Goal: Task Accomplishment & Management: Use online tool/utility

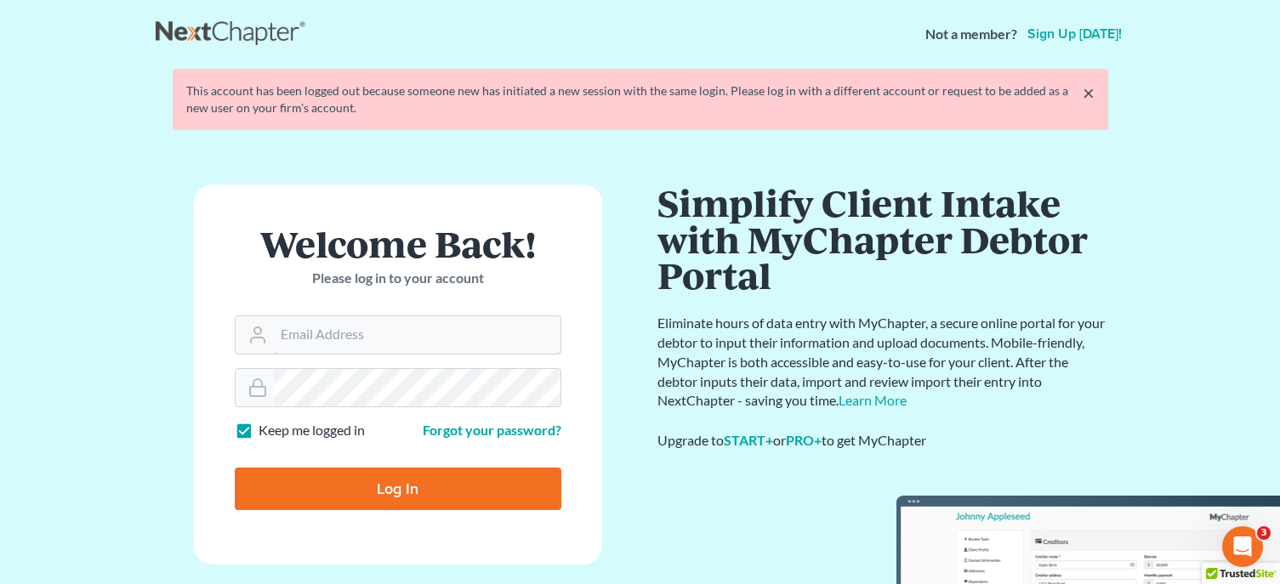
type input "kevin@mountainviewlawvt.com"
click at [389, 474] on input "Log In" at bounding box center [398, 489] width 327 height 43
type input "Thinking..."
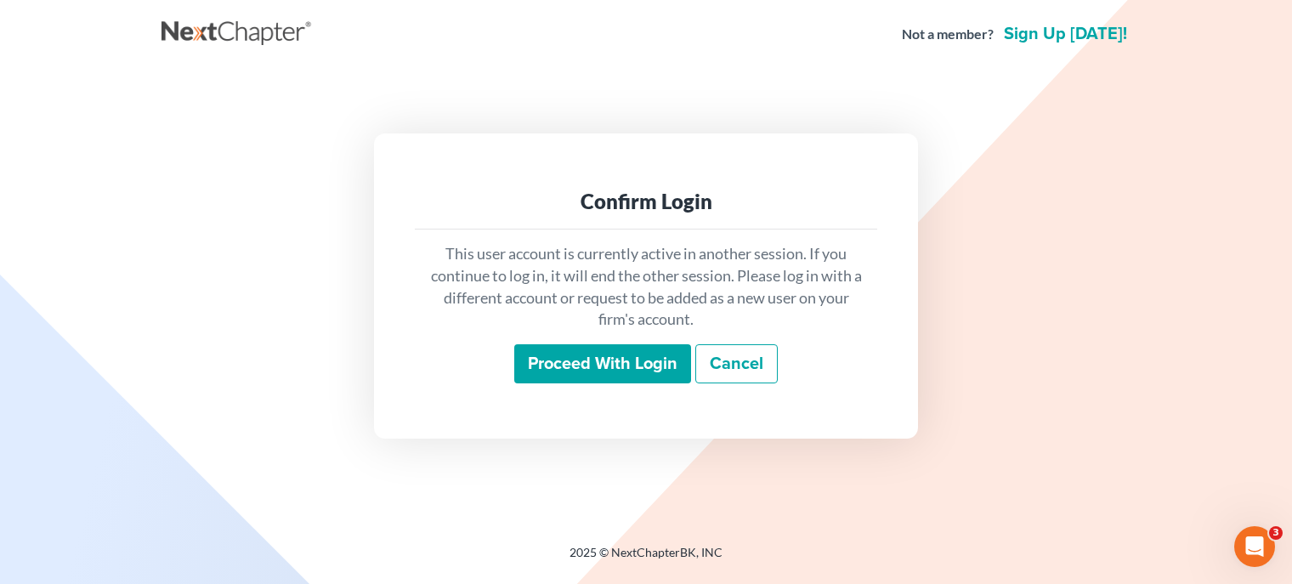
click at [587, 370] on input "Proceed with login" at bounding box center [602, 363] width 177 height 39
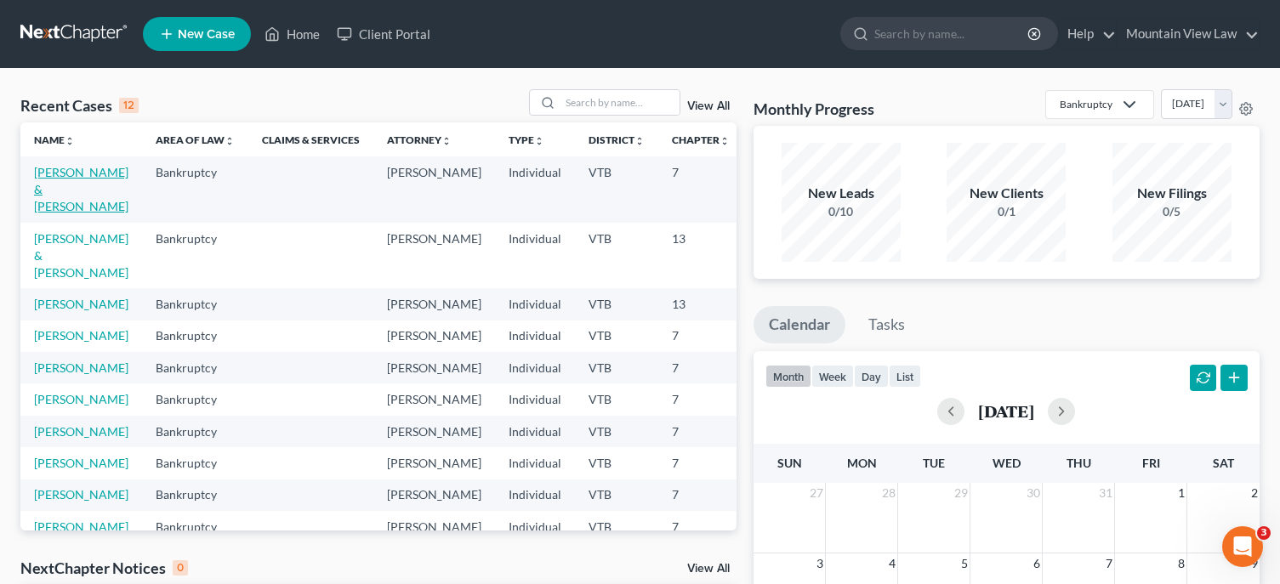
click at [71, 194] on link "Mokeyev, Sergey & Katarina" at bounding box center [81, 189] width 94 height 48
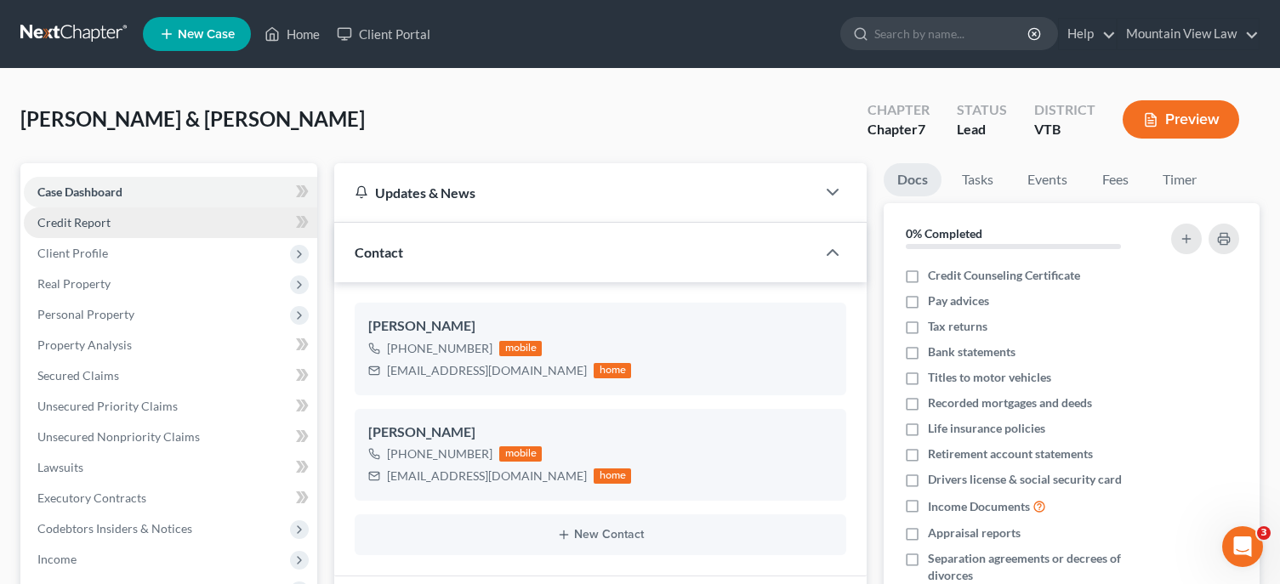
click at [122, 217] on link "Credit Report" at bounding box center [170, 222] width 293 height 31
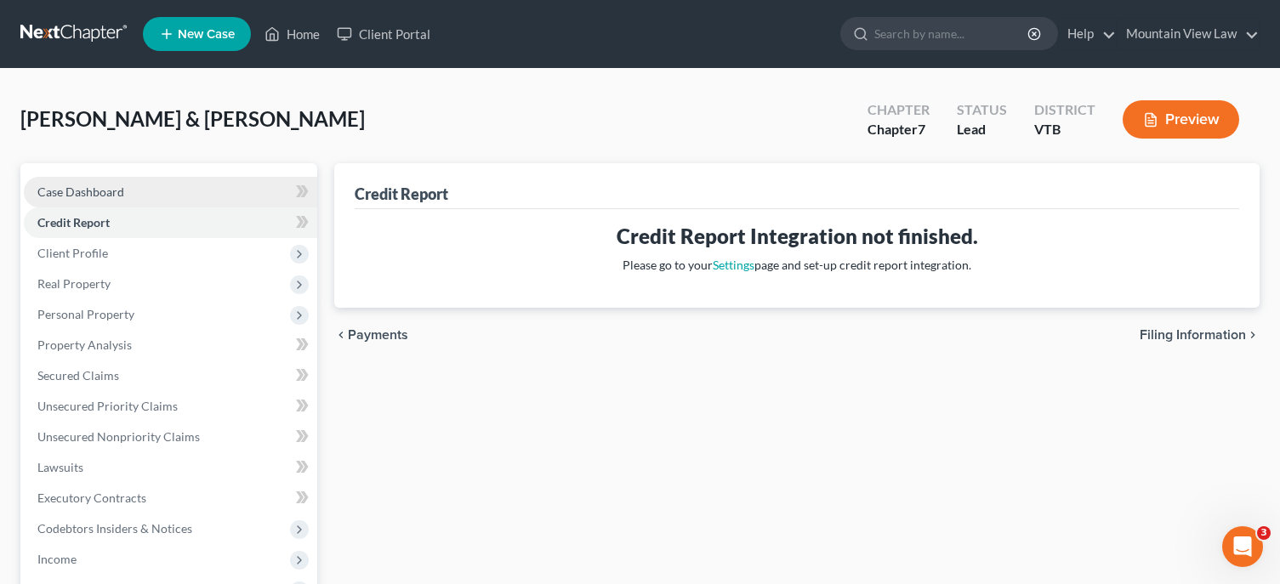
click at [147, 197] on link "Case Dashboard" at bounding box center [170, 192] width 293 height 31
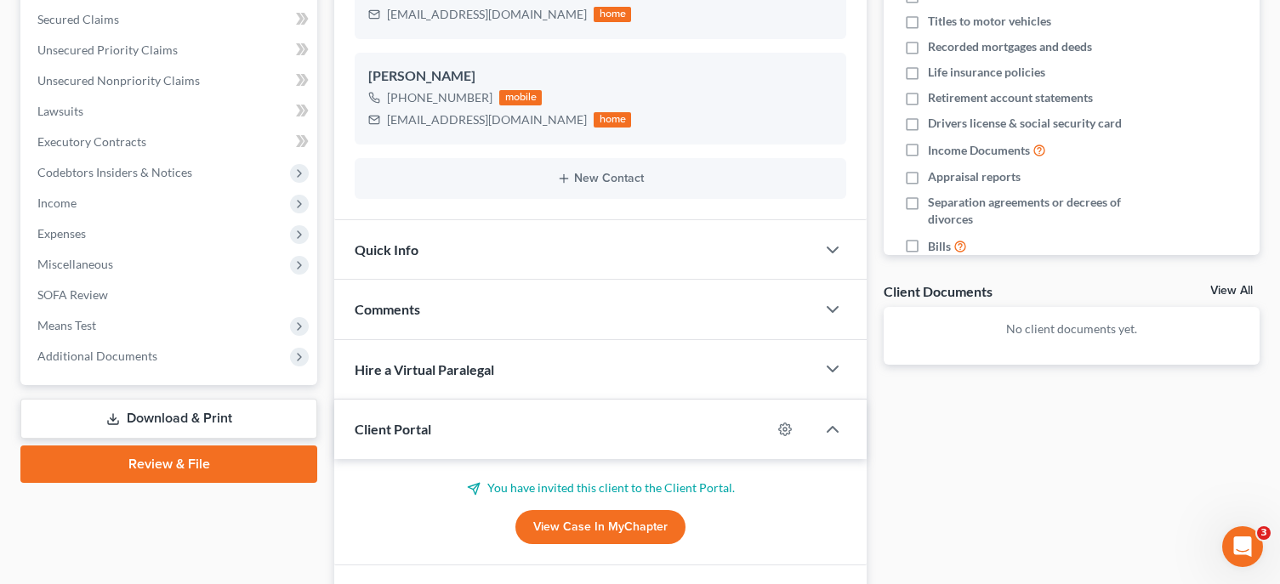
scroll to position [462, 0]
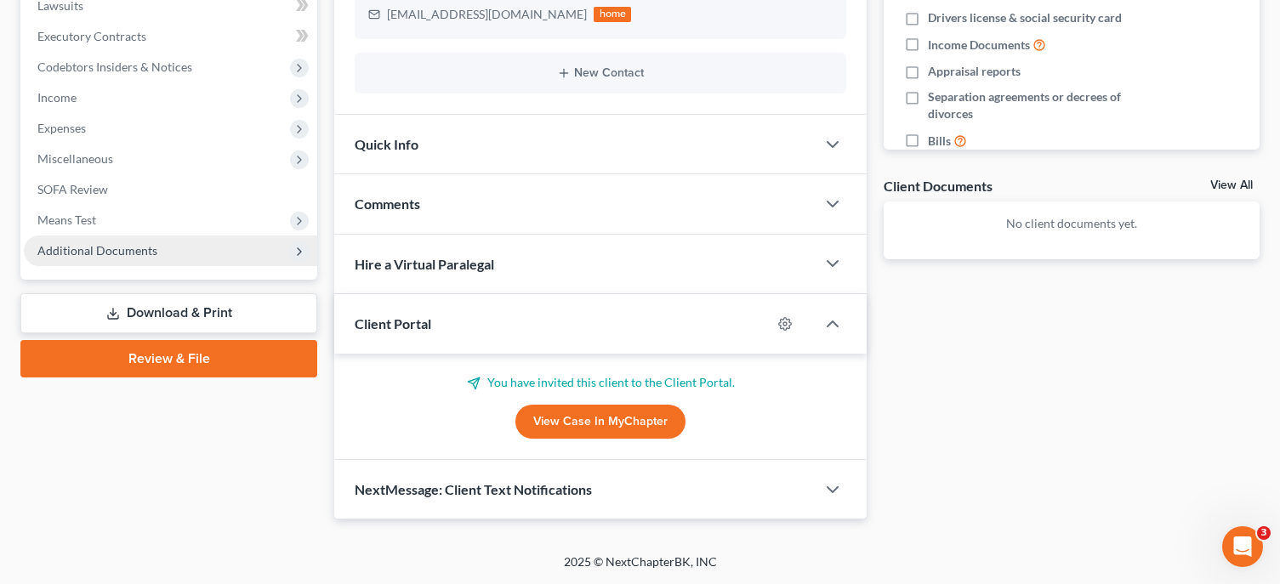
click at [170, 253] on span "Additional Documents" at bounding box center [170, 251] width 293 height 31
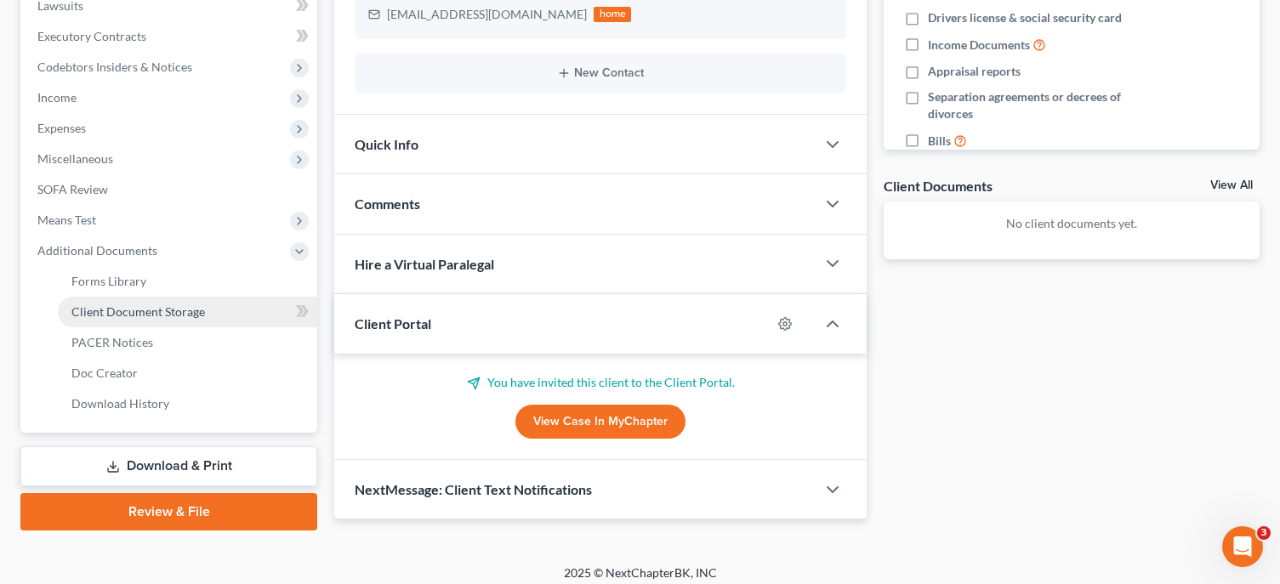
click at [129, 307] on span "Client Document Storage" at bounding box center [137, 311] width 133 height 14
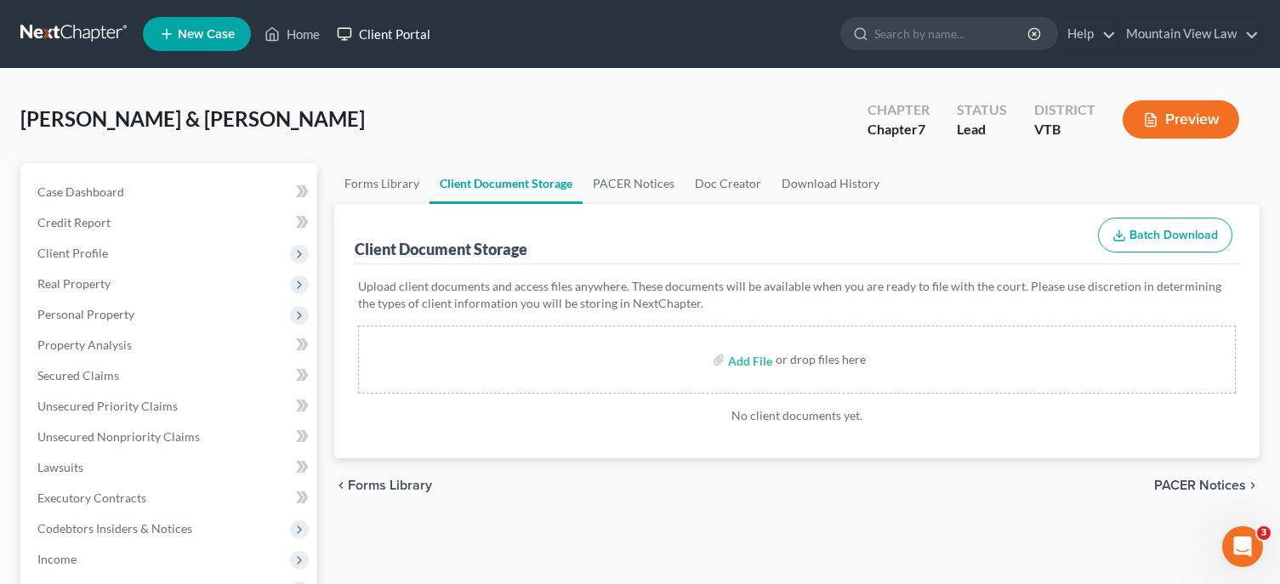
click at [400, 44] on link "Client Portal" at bounding box center [383, 34] width 111 height 31
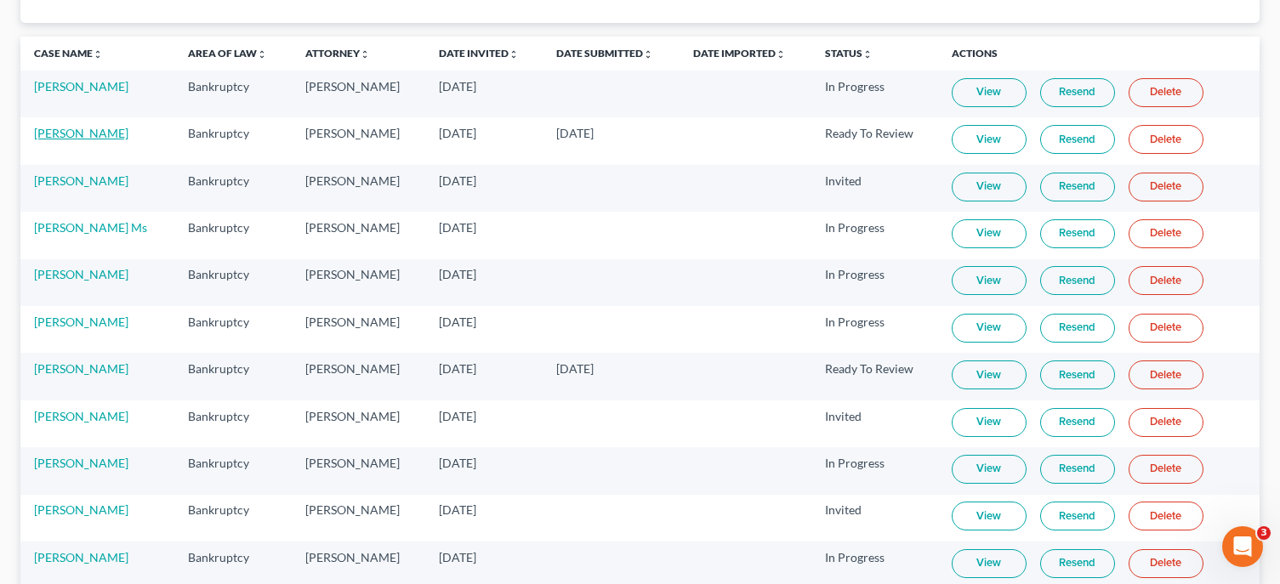
scroll to position [282, 0]
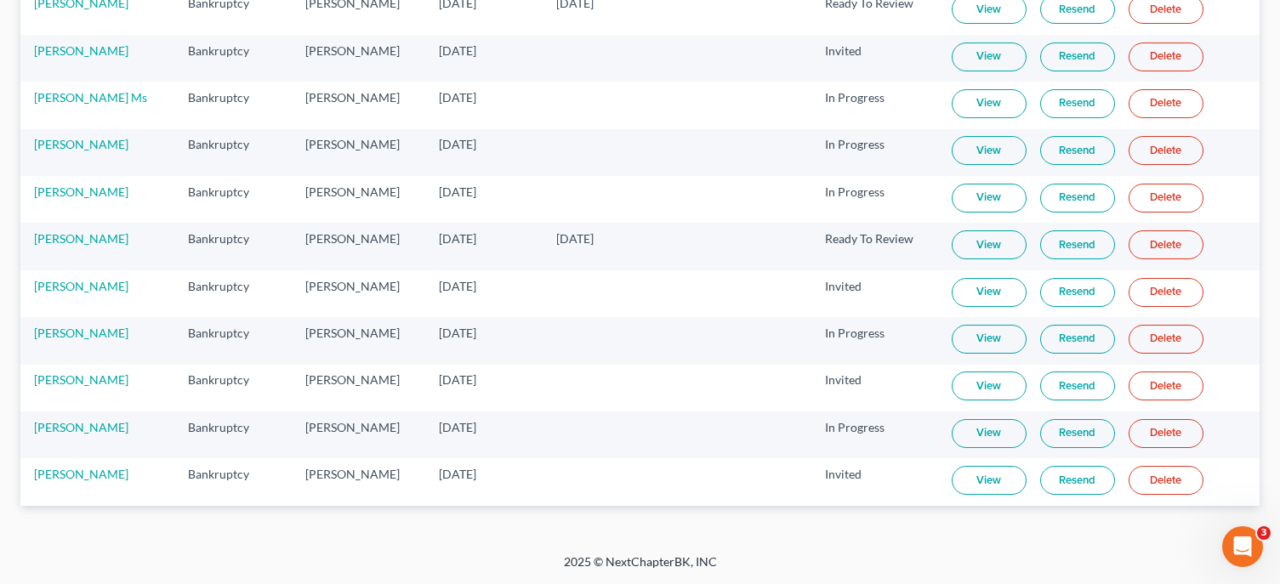
click at [982, 430] on link "View" at bounding box center [988, 433] width 75 height 29
